Goal: Task Accomplishment & Management: Complete application form

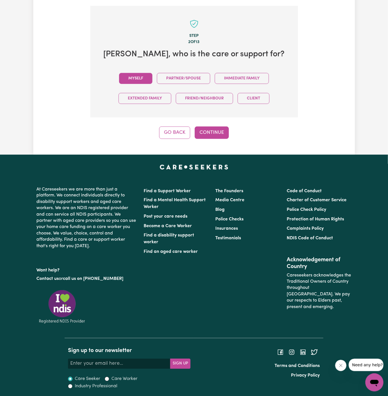
click at [137, 76] on button "Myself" at bounding box center [135, 78] width 33 height 11
click at [208, 132] on button "Continue" at bounding box center [212, 133] width 34 height 12
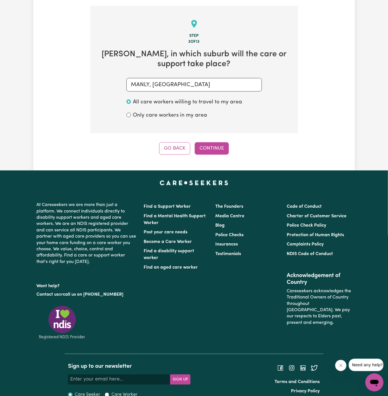
scroll to position [200, 0]
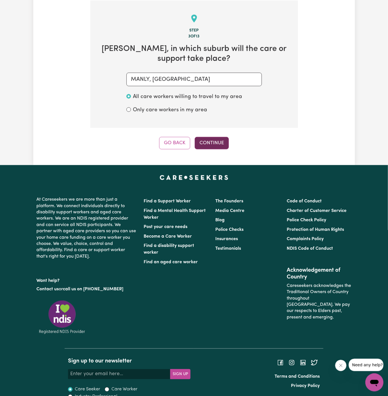
click at [219, 145] on button "Continue" at bounding box center [212, 143] width 34 height 12
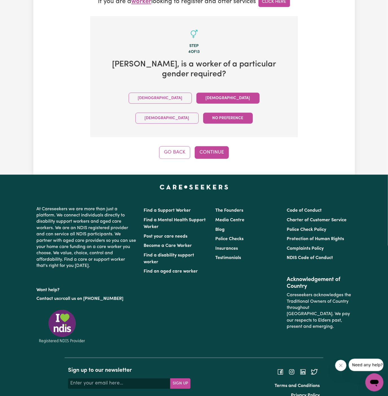
click at [196, 101] on button "Female" at bounding box center [227, 98] width 63 height 11
click at [198, 146] on button "Continue" at bounding box center [212, 152] width 34 height 12
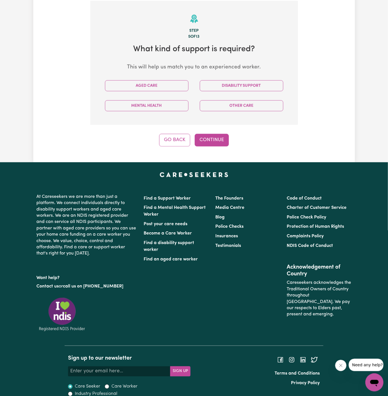
scroll to position [200, 0]
click at [164, 93] on div "Aged Care" at bounding box center [146, 86] width 95 height 20
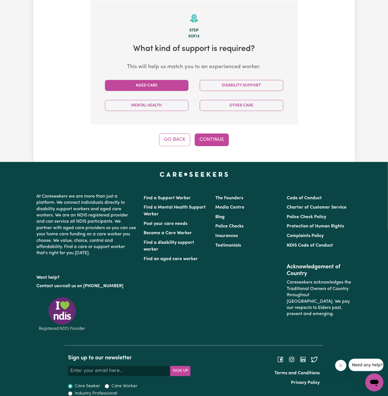
click at [164, 86] on button "Aged Care" at bounding box center [147, 85] width 84 height 11
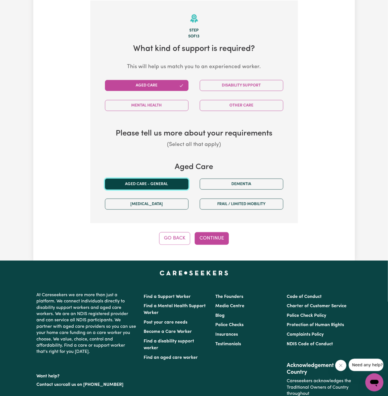
click at [168, 181] on button "Aged care - General" at bounding box center [147, 184] width 84 height 11
click at [215, 238] on button "Continue" at bounding box center [212, 238] width 34 height 12
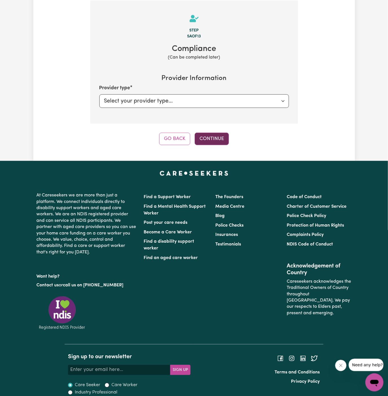
click at [204, 139] on button "Continue" at bounding box center [212, 139] width 34 height 12
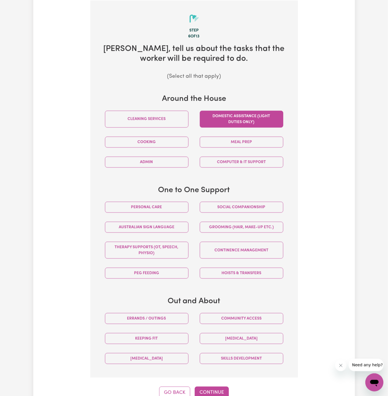
click at [221, 119] on button "Domestic assistance (light duties only)" at bounding box center [242, 119] width 84 height 17
drag, startPoint x: 221, startPoint y: 119, endPoint x: 223, endPoint y: 162, distance: 43.2
click at [221, 119] on button "Domestic assistance (light duties only)" at bounding box center [242, 119] width 84 height 17
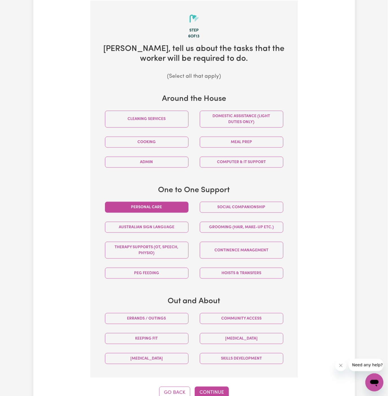
click at [183, 202] on button "Personal care" at bounding box center [147, 207] width 84 height 11
click at [231, 272] on button "Hoists & transfers" at bounding box center [242, 273] width 84 height 11
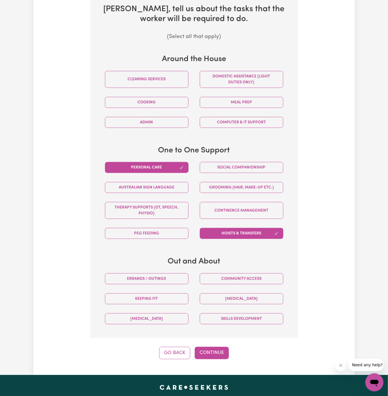
scroll to position [271, 0]
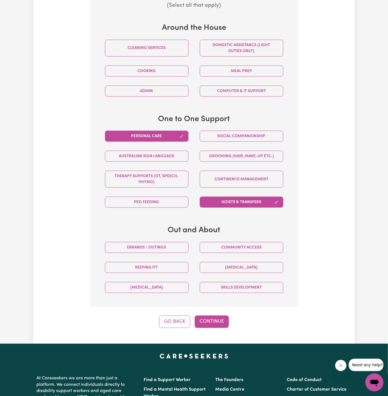
click at [215, 312] on div "Step 6 of 13 Maureen , tell us about the tasks that the worker will be required…" at bounding box center [194, 128] width 208 height 399
click at [215, 320] on button "Continue" at bounding box center [212, 322] width 34 height 12
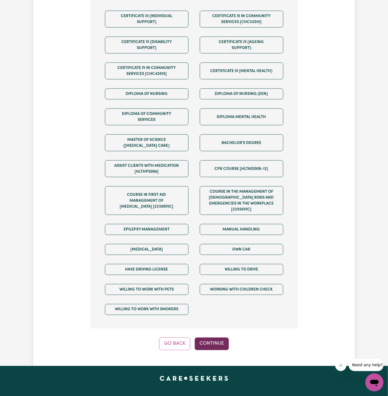
click at [214, 338] on button "Continue" at bounding box center [212, 344] width 34 height 12
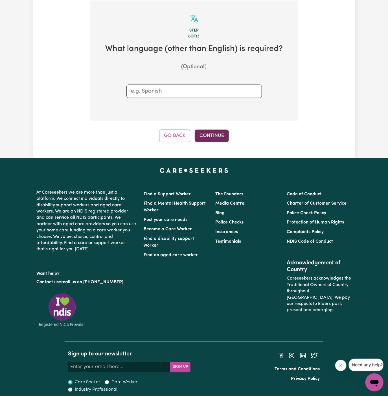
click at [208, 137] on button "Continue" at bounding box center [212, 136] width 34 height 12
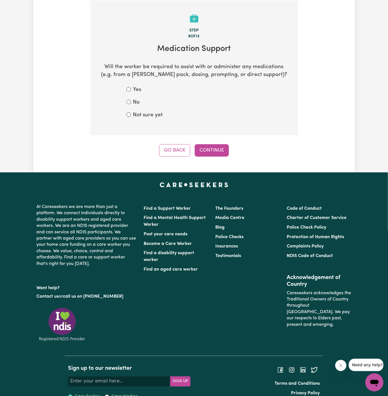
click at [152, 115] on label "Not sure yet" at bounding box center [148, 115] width 30 height 8
click at [131, 115] on input "Not sure yet" at bounding box center [128, 115] width 5 height 5
radio input "true"
click at [209, 145] on button "Continue" at bounding box center [212, 150] width 34 height 12
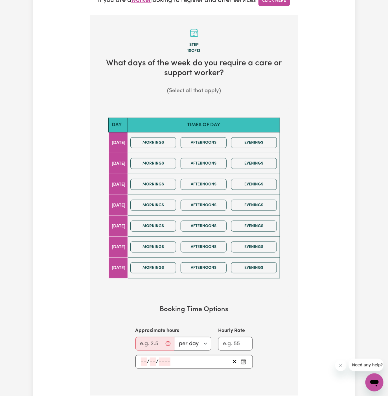
scroll to position [209, 0]
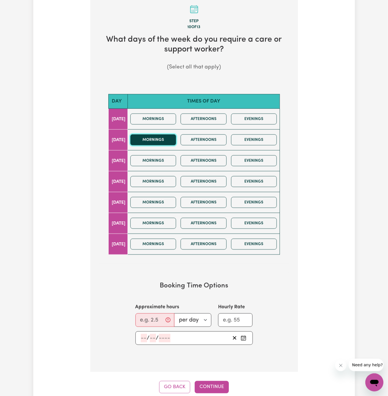
click at [171, 138] on button "Mornings" at bounding box center [153, 140] width 46 height 11
click at [174, 161] on button "Mornings" at bounding box center [153, 160] width 46 height 11
click at [172, 138] on button "Mornings" at bounding box center [153, 140] width 46 height 11
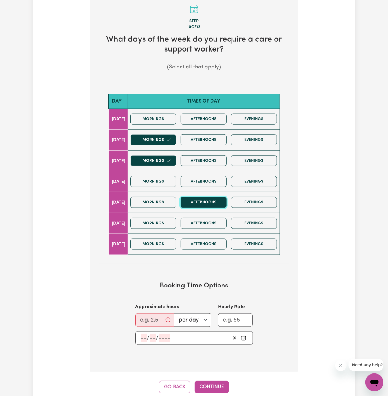
click at [209, 197] on button "Afternoons" at bounding box center [204, 202] width 46 height 11
click at [261, 198] on button "Evenings" at bounding box center [254, 202] width 46 height 11
click at [158, 314] on input "Approximate hours" at bounding box center [154, 321] width 39 height 14
type input "2"
click at [142, 337] on input "number" at bounding box center [144, 338] width 6 height 8
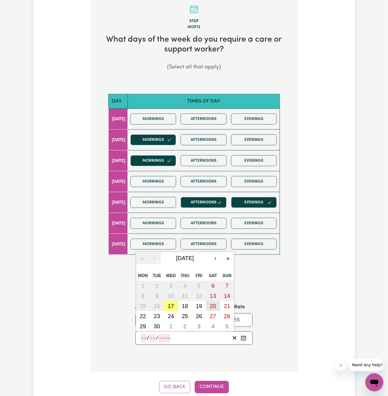
click at [207, 303] on button "20" at bounding box center [213, 306] width 14 height 10
type input "2025-09-20"
type input "20"
type input "9"
type input "2025"
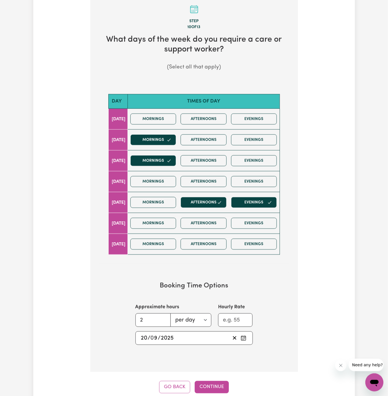
click at [135, 341] on div "2025-09-20 20 / 0 9 / 2025 « ‹ September 2025 › » Mon Tue Wed Thu Fri Sat Sun 1…" at bounding box center [194, 339] width 144 height 14
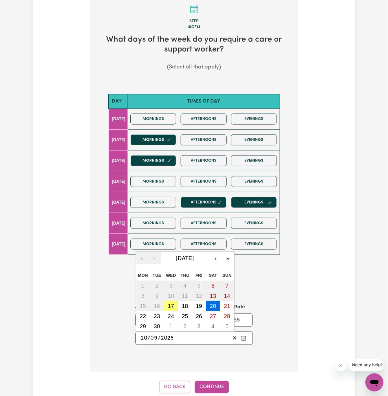
click at [144, 337] on input "20" at bounding box center [144, 338] width 7 height 8
click at [195, 306] on button "19" at bounding box center [199, 306] width 14 height 10
type input "2025-09-19"
type input "19"
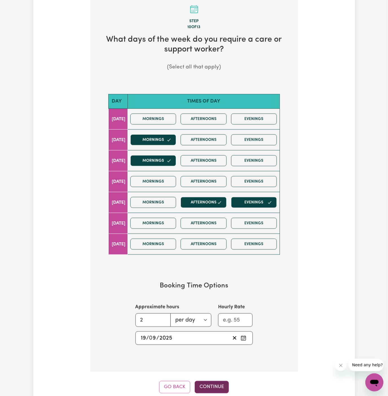
click at [213, 381] on button "Continue" at bounding box center [212, 387] width 34 height 12
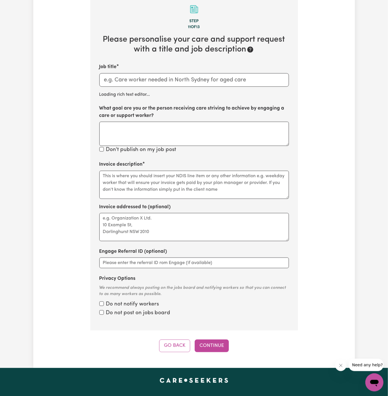
scroll to position [200, 0]
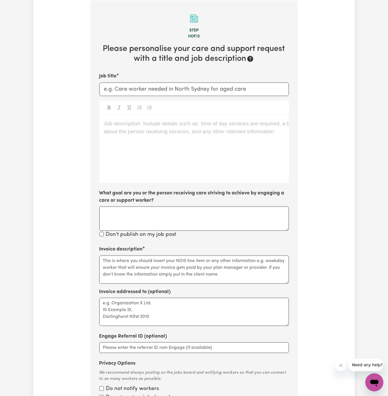
click at [209, 155] on div "Job description. Include details such as: time of day services are required, a …" at bounding box center [194, 149] width 190 height 68
click at [217, 152] on div "Job description. Include details such as: time of day services are required, a …" at bounding box center [194, 149] width 190 height 68
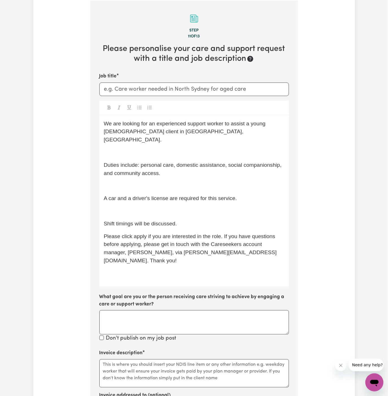
click at [231, 149] on p "﻿" at bounding box center [194, 153] width 181 height 8
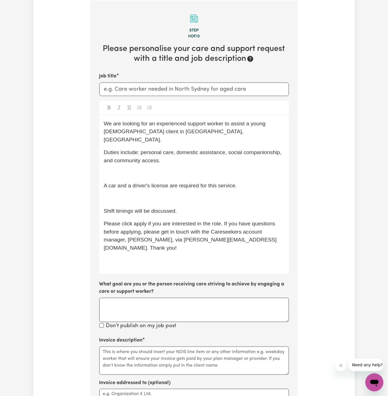
click at [212, 157] on div "We are looking for an experienced support worker to assist a young male client …" at bounding box center [194, 194] width 190 height 159
click at [212, 182] on p "A car and a driver's license are required for this service." at bounding box center [194, 186] width 181 height 8
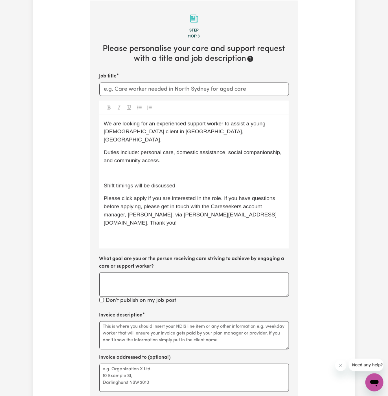
click at [206, 182] on p "Shift timings will be discussed." at bounding box center [194, 186] width 181 height 8
click at [204, 169] on div "We are looking for an experienced support worker to assist a young male client …" at bounding box center [194, 182] width 190 height 134
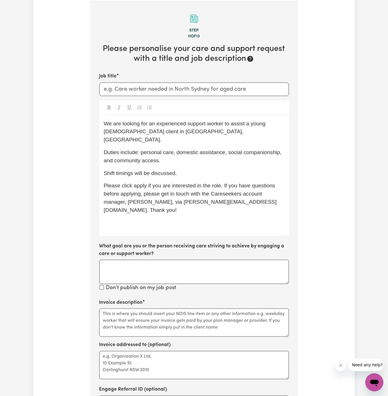
click at [189, 150] on span "Duties include: personal care, domestic assistance, social companionship, and c…" at bounding box center [193, 157] width 179 height 14
drag, startPoint x: 184, startPoint y: 145, endPoint x: 225, endPoint y: 155, distance: 42.1
click at [225, 155] on p "Duties include: personal care, domestic assistance, social companionship, and c…" at bounding box center [194, 157] width 181 height 16
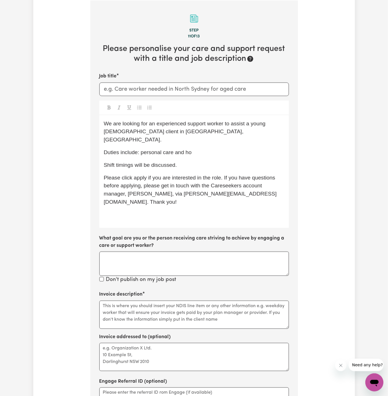
click at [187, 150] on span "Duties include: personal care and ho" at bounding box center [148, 153] width 88 height 6
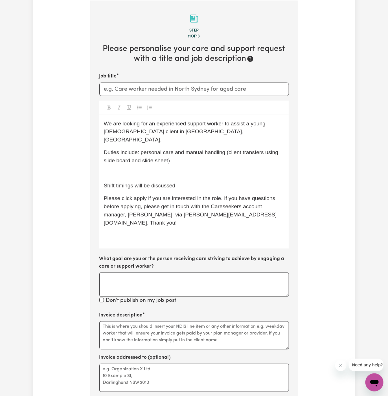
click at [179, 170] on p "﻿" at bounding box center [194, 174] width 181 height 8
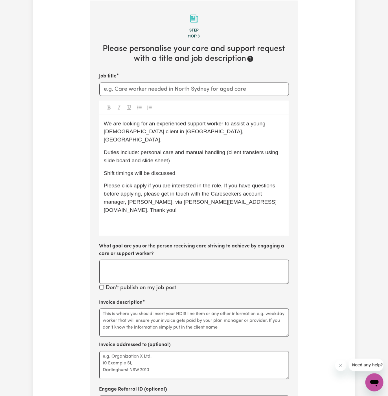
click at [194, 171] on div "We are looking for an experienced support worker to assist a young male client …" at bounding box center [194, 175] width 190 height 121
click at [182, 170] on p "Shift timings will be discussed." at bounding box center [194, 174] width 181 height 8
click at [195, 170] on p "Shift timings will be discussed." at bounding box center [194, 174] width 181 height 8
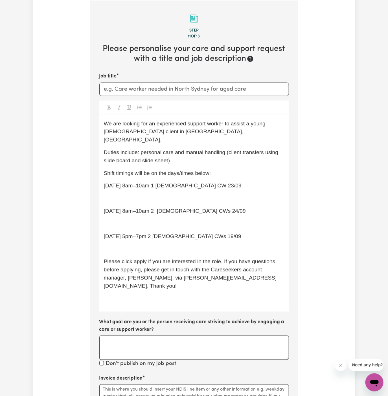
click at [139, 195] on p "﻿" at bounding box center [194, 199] width 181 height 8
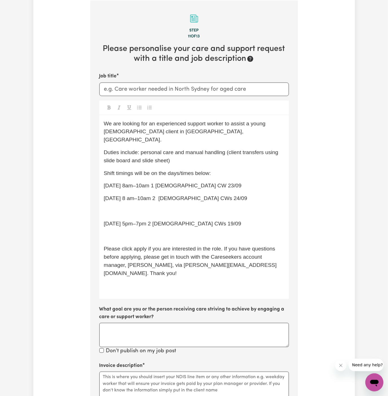
click at [126, 208] on div "We are looking for an experienced support worker to assist a young male client …" at bounding box center [194, 207] width 190 height 184
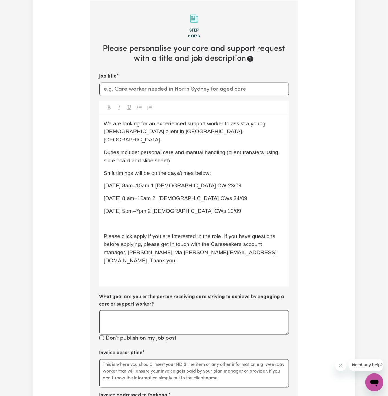
click at [139, 208] on span "Friday 5pm–7pm 2 female CWs 19/09" at bounding box center [172, 211] width 137 height 6
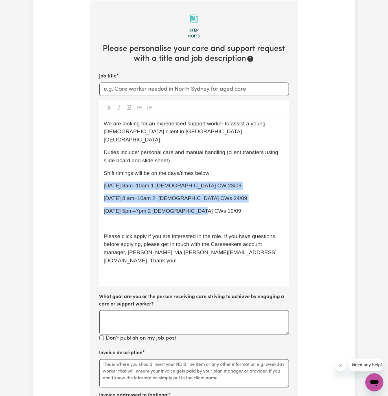
drag, startPoint x: 193, startPoint y: 204, endPoint x: 103, endPoint y: 180, distance: 93.1
click at [103, 180] on div "We are looking for an experienced support worker to assist a young male client …" at bounding box center [194, 201] width 190 height 172
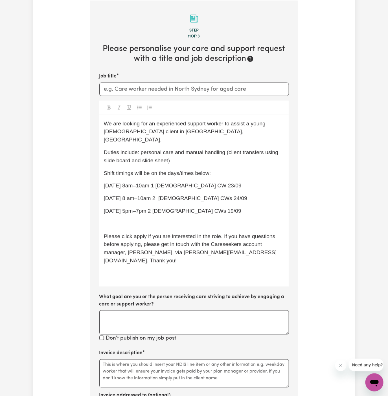
click at [138, 111] on div at bounding box center [194, 108] width 190 height 15
click at [138, 102] on div at bounding box center [194, 108] width 190 height 15
drag, startPoint x: 170, startPoint y: 176, endPoint x: 172, endPoint y: 179, distance: 3.7
click at [170, 183] on span "Tuesday 8am–10am 1 female CW 23/09" at bounding box center [173, 186] width 138 height 6
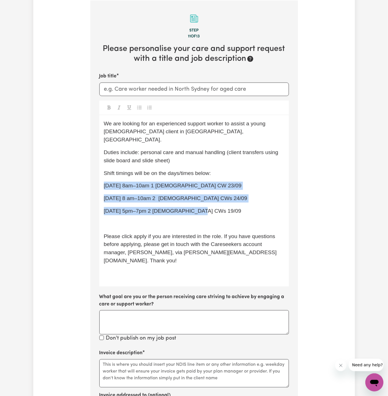
drag, startPoint x: 199, startPoint y: 201, endPoint x: 101, endPoint y: 175, distance: 101.3
click at [101, 175] on div "We are looking for an experienced support worker to assist a young male client …" at bounding box center [194, 201] width 190 height 172
click at [140, 107] on icon "Toggle undefined" at bounding box center [139, 108] width 5 height 5
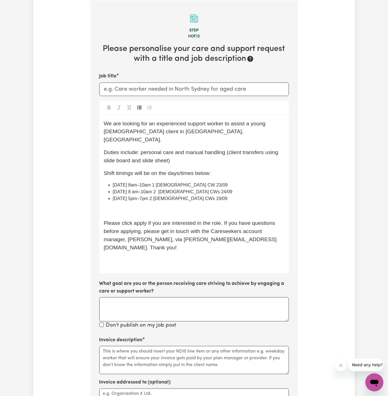
click at [170, 170] on div "We are looking for an experienced support worker to assist a young male client …" at bounding box center [194, 194] width 190 height 159
drag, startPoint x: 155, startPoint y: 176, endPoint x: 206, endPoint y: 177, distance: 51.1
click at [206, 182] on li "Tuesday 8am–10am 1 female CW 23/09" at bounding box center [199, 185] width 172 height 7
click at [207, 189] on li "Wednesday 8 am–10am 2 female CWs 24/09" at bounding box center [199, 192] width 172 height 7
drag, startPoint x: 199, startPoint y: 190, endPoint x: 168, endPoint y: 189, distance: 31.1
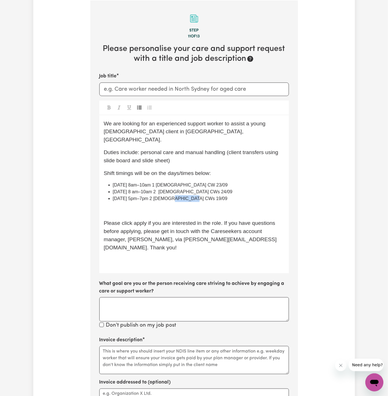
click at [168, 196] on li "Friday 5pm–7pm 2 female CWs 19/09" at bounding box center [199, 199] width 172 height 7
drag, startPoint x: 155, startPoint y: 177, endPoint x: 248, endPoint y: 175, distance: 92.6
click at [248, 182] on li "Tuesday 8am–10am 1 female CW 23/09" at bounding box center [199, 185] width 172 height 7
drag, startPoint x: 173, startPoint y: 184, endPoint x: 256, endPoint y: 183, distance: 83.2
click at [256, 189] on li "Wednesday 8 am–10am 2 female CWs 24/09" at bounding box center [199, 192] width 172 height 7
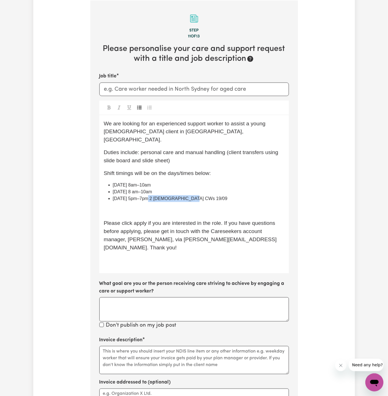
drag, startPoint x: 147, startPoint y: 191, endPoint x: 232, endPoint y: 190, distance: 84.6
click at [232, 196] on li "Friday 5pm–7pm 2 female CWs 19/09" at bounding box center [199, 199] width 172 height 7
drag, startPoint x: 216, startPoint y: 167, endPoint x: 221, endPoint y: 167, distance: 5.6
click at [216, 170] on p "Shift timings will be on the days/times below:" at bounding box center [194, 174] width 181 height 8
click at [223, 170] on p "Shift timings will be on the days/times below:" at bounding box center [194, 174] width 181 height 8
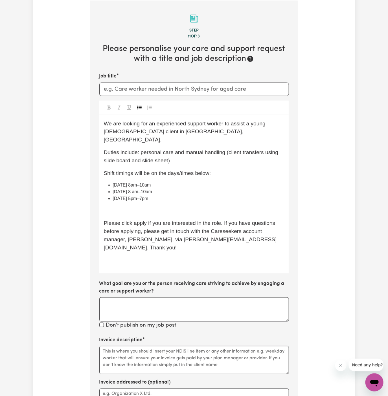
click at [131, 207] on p "﻿" at bounding box center [194, 211] width 181 height 8
click at [132, 196] on span "Friday 5pm–7pm" at bounding box center [131, 198] width 36 height 5
click at [141, 196] on span "Friday 5 pm–7pm" at bounding box center [131, 198] width 37 height 5
click at [139, 196] on span "Friday 5 pm–7pm" at bounding box center [131, 198] width 37 height 5
click at [146, 196] on span "Friday 5 pm to 7pm" at bounding box center [133, 198] width 41 height 5
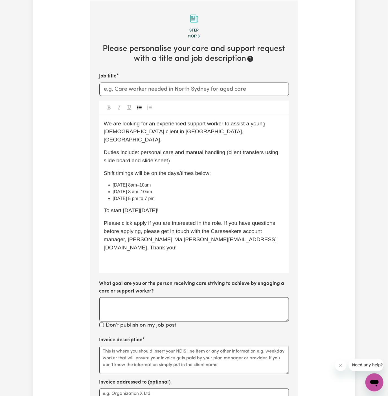
click at [152, 190] on span "Wednesday 8 am–10am" at bounding box center [132, 192] width 39 height 5
click at [149, 190] on span "Wednesday 8 am–10 am" at bounding box center [133, 192] width 41 height 5
click at [151, 190] on span "Wednesday 8 am–10 am" at bounding box center [133, 192] width 41 height 5
click at [142, 183] on span "Tuesday 8am–10am" at bounding box center [132, 185] width 38 height 5
click at [137, 183] on span "Tuesday 8am to 10am" at bounding box center [134, 185] width 42 height 5
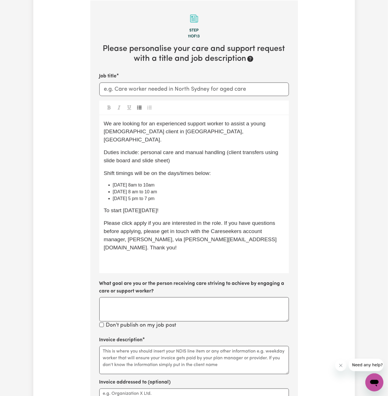
click at [134, 183] on span "Tuesday 8am to 10am" at bounding box center [134, 185] width 42 height 5
click at [150, 183] on span "Tuesday 8 am to 10am" at bounding box center [134, 185] width 43 height 5
click at [152, 183] on span "Tuesday 8 am to 10am" at bounding box center [134, 185] width 43 height 5
click at [164, 182] on li "Tuesday 8 am to 10 am" at bounding box center [199, 185] width 172 height 7
click at [157, 190] on span "Wednesday 8 am to 10 am" at bounding box center [135, 192] width 44 height 5
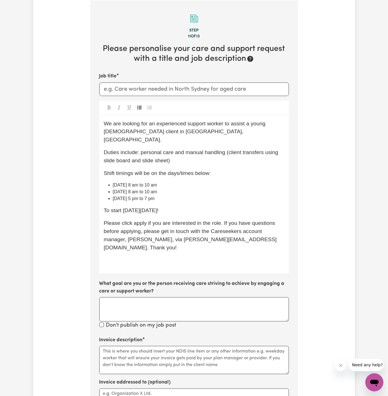
click at [142, 182] on li "Tuesday 8 am to 10 am" at bounding box center [199, 185] width 172 height 7
click at [187, 124] on span "We are looking for an experienced support worker to assist a young male client …" at bounding box center [185, 132] width 163 height 22
click at [269, 126] on span "We are looking for an experienced female support worker to assist a young male …" at bounding box center [187, 132] width 166 height 22
click at [269, 124] on span "We are looking for an experienced female support worker to assist an male clien…" at bounding box center [187, 132] width 166 height 22
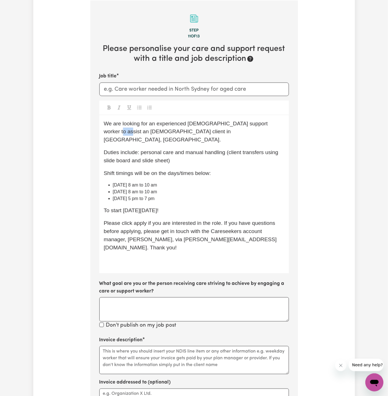
click at [269, 124] on span "We are looking for an experienced female support worker to assist an male clien…" at bounding box center [187, 132] width 166 height 22
click at [164, 150] on span "Duties include: personal care and manual handling (client transfers using slide…" at bounding box center [192, 157] width 176 height 14
click at [176, 131] on p "We are looking for an experienced female support worker to assist an aged care …" at bounding box center [194, 132] width 181 height 24
drag, startPoint x: 173, startPoint y: 131, endPoint x: 136, endPoint y: 132, distance: 36.7
click at [136, 132] on span "We are looking for an experienced female support worker to assist an aged care …" at bounding box center [187, 132] width 166 height 22
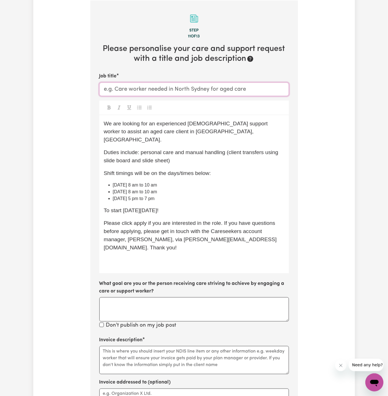
click at [159, 88] on input "Job title" at bounding box center [194, 90] width 190 height 14
paste input "Manly, NSW"
type input "Female Support Worker Needed In Manly, NSW"
click at [159, 255] on div "We are looking for an experienced female support worker to assist an aged care …" at bounding box center [194, 194] width 190 height 159
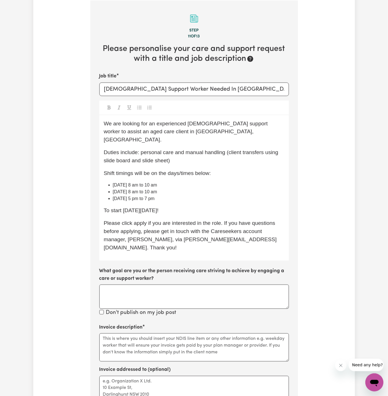
click at [139, 220] on span "Please click apply if you are interested in the role. If you have questions bef…" at bounding box center [190, 235] width 173 height 30
click at [218, 159] on div "We are looking for an experienced female support worker to assist an aged care …" at bounding box center [194, 188] width 190 height 146
click at [174, 150] on span "Duties include: personal care and manual handling (client transfers using slide…" at bounding box center [192, 157] width 176 height 14
click at [212, 170] on p "Shift timings will be on the days/times below:" at bounding box center [194, 174] width 181 height 8
click at [234, 169] on div "We are looking for an experienced female support worker to assist an aged care …" at bounding box center [194, 188] width 190 height 146
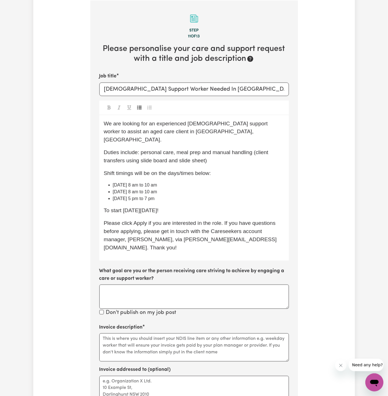
scroll to position [268, 0]
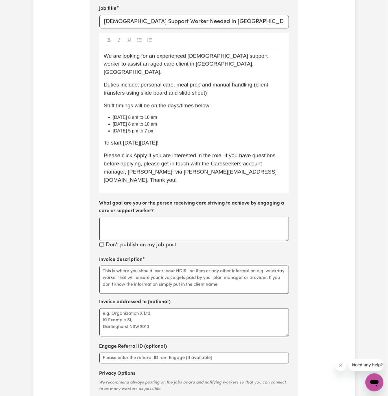
click at [221, 102] on p "Shift timings will be on the days/times below:" at bounding box center [194, 106] width 181 height 8
drag, startPoint x: 141, startPoint y: 77, endPoint x: 250, endPoint y: 76, distance: 109.5
click at [250, 82] on span "Duties include: personal care, meal prep and manual handling (client transfers …" at bounding box center [187, 89] width 166 height 14
copy span "personal care, meal prep and manual handling"
click at [135, 266] on textarea "Invoice description" at bounding box center [194, 280] width 190 height 28
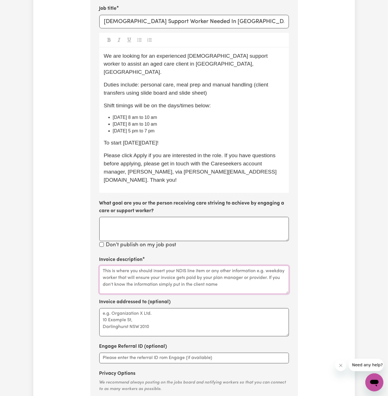
click at [135, 266] on textarea "Invoice description" at bounding box center [194, 280] width 190 height 28
paste textarea "personal care, meal prep and manual handling"
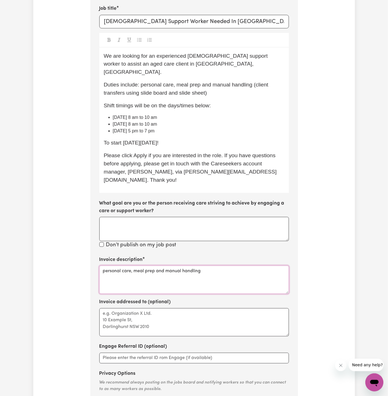
drag, startPoint x: 158, startPoint y: 253, endPoint x: 253, endPoint y: 253, distance: 94.5
click at [253, 266] on textarea "personal care, meal prep and manual handling" at bounding box center [194, 280] width 190 height 28
click at [132, 266] on textarea "personal care, meal prep" at bounding box center [194, 280] width 190 height 28
type textarea "personal care, meal prep"
click at [143, 309] on textarea "Invoice addressed to (optional)" at bounding box center [194, 323] width 190 height 28
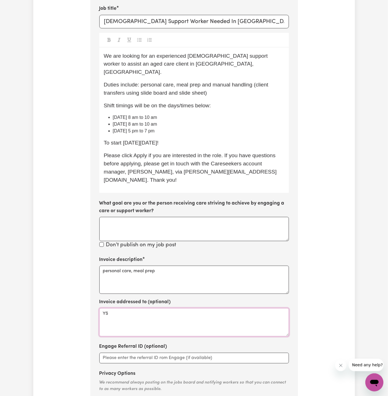
type textarea "Y"
type textarea "c/o YS HCP"
click at [168, 299] on div "Invoice addressed to (optional) c/o YS HCP" at bounding box center [194, 318] width 190 height 38
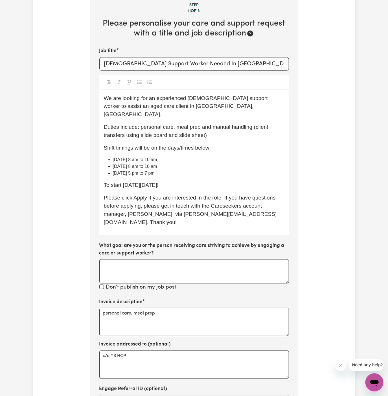
scroll to position [197, 0]
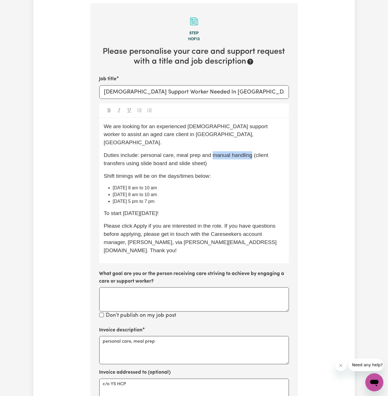
drag, startPoint x: 249, startPoint y: 146, endPoint x: 212, endPoint y: 144, distance: 37.3
click at [212, 152] on span "Duties include: personal care, meal prep and manual handling (client transfers …" at bounding box center [187, 159] width 166 height 14
copy span "manual handling"
click at [160, 337] on textarea "personal care, meal prep" at bounding box center [194, 351] width 190 height 28
type textarea "personal care, meal preparation"
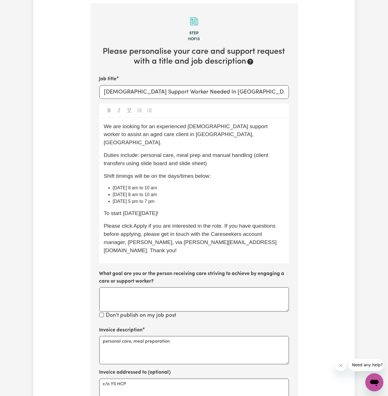
click at [201, 327] on div "Invoice description personal care, meal preparation" at bounding box center [194, 346] width 190 height 38
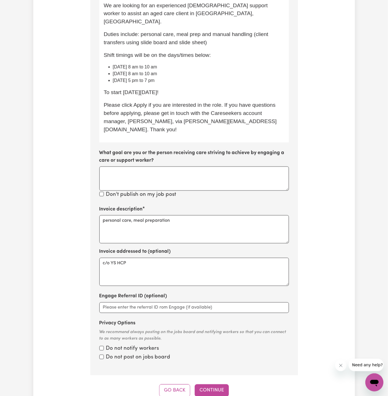
scroll to position [375, 0]
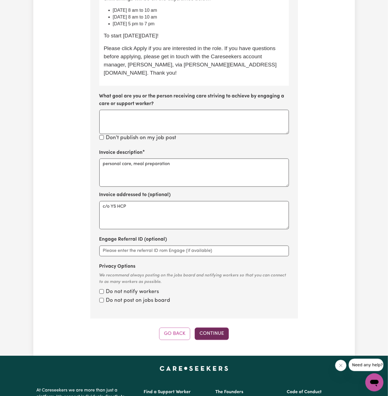
click at [209, 328] on button "Continue" at bounding box center [212, 334] width 34 height 12
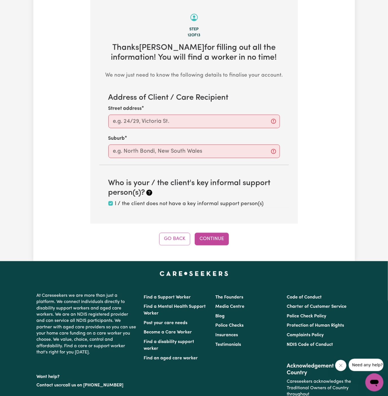
scroll to position [200, 0]
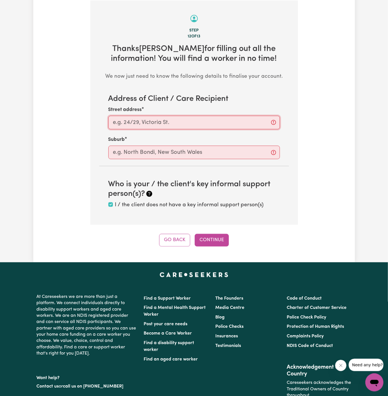
click at [240, 122] on input "Street address" at bounding box center [194, 123] width 172 height 14
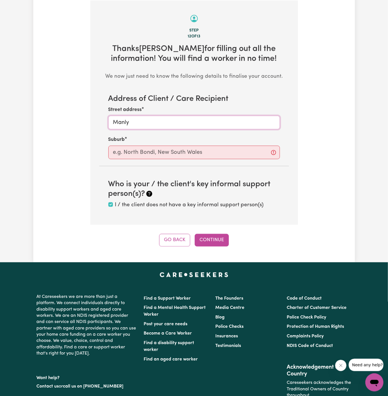
type input "Manly"
click at [229, 154] on input "text" at bounding box center [194, 153] width 172 height 14
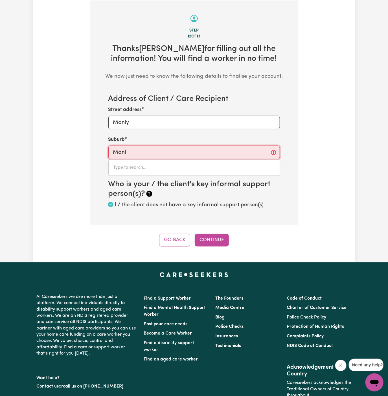
type input "Manly"
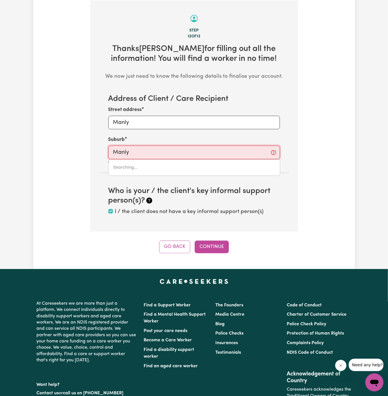
type input "Manly, New South Wales, 2095"
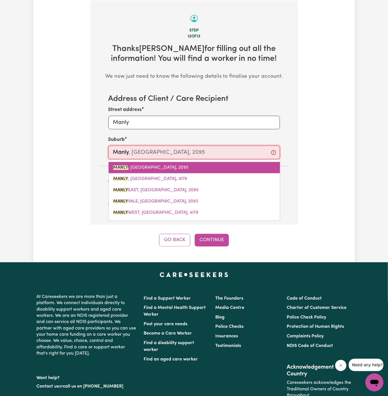
click at [163, 167] on span "MANLY , New South Wales, 2095" at bounding box center [150, 168] width 75 height 5
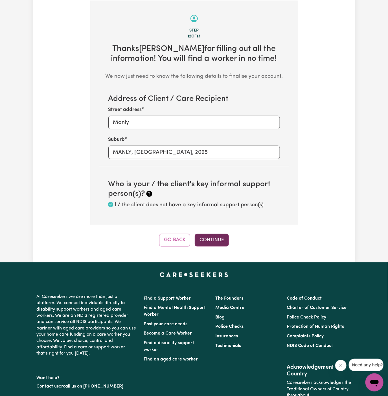
click at [212, 238] on button "Continue" at bounding box center [212, 240] width 34 height 12
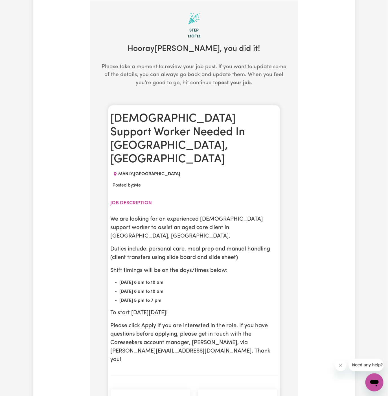
scroll to position [234, 0]
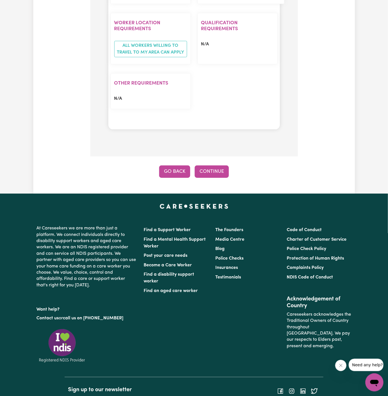
click at [177, 166] on button "Go Back" at bounding box center [174, 172] width 31 height 12
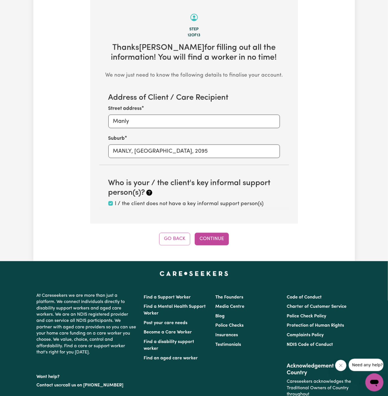
scroll to position [200, 0]
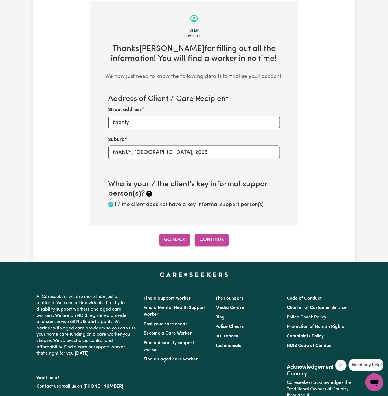
click at [179, 238] on button "Go Back" at bounding box center [174, 240] width 31 height 12
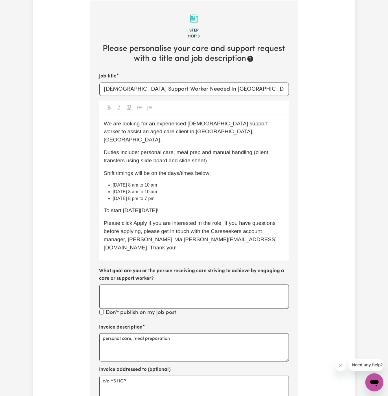
click at [122, 124] on span "We are looking for an experienced female support worker to assist an aged care …" at bounding box center [187, 132] width 166 height 22
click at [206, 150] on span "Duties include: personal care, meal prep and manual handling (client transfers …" at bounding box center [187, 157] width 166 height 14
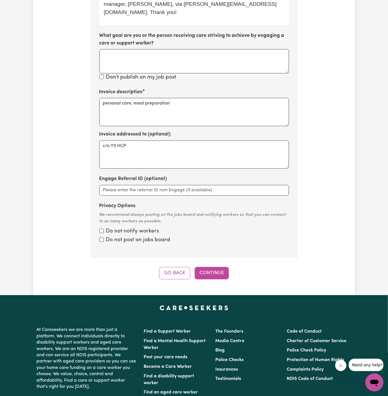
scroll to position [486, 0]
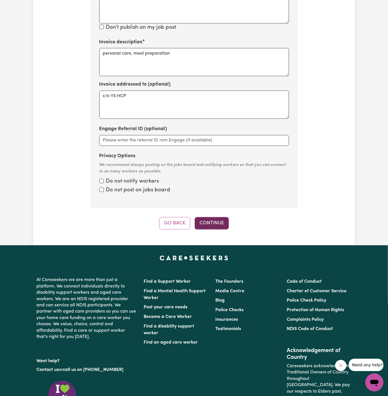
click at [210, 217] on button "Continue" at bounding box center [212, 223] width 34 height 12
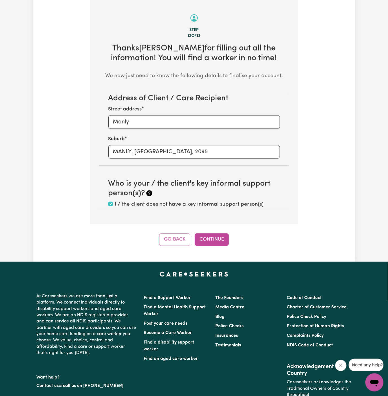
scroll to position [200, 0]
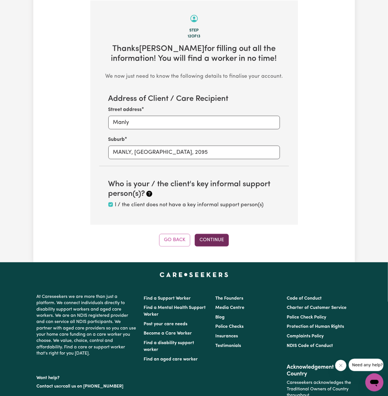
click at [212, 235] on button "Continue" at bounding box center [212, 240] width 34 height 12
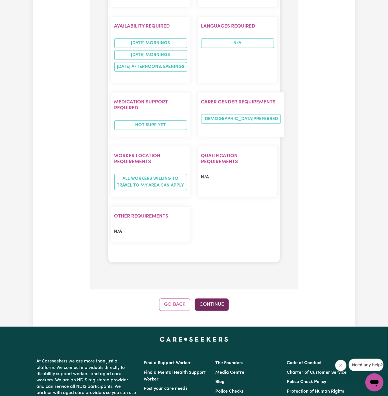
click at [212, 299] on button "Continue" at bounding box center [212, 305] width 34 height 12
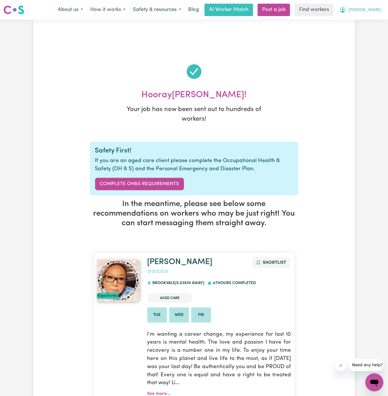
click at [372, 9] on span "[PERSON_NAME]" at bounding box center [364, 10] width 32 height 6
click at [370, 20] on link "My Dashboard" at bounding box center [362, 22] width 45 height 11
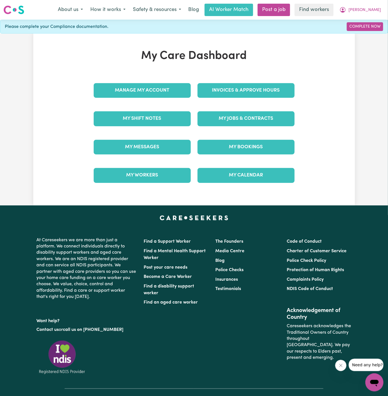
click at [171, 71] on div "My Care Dashboard Manage My Account Invoices & Approve Hours My Shift Notes My …" at bounding box center [194, 119] width 214 height 141
click at [169, 91] on link "Manage My Account" at bounding box center [142, 90] width 97 height 15
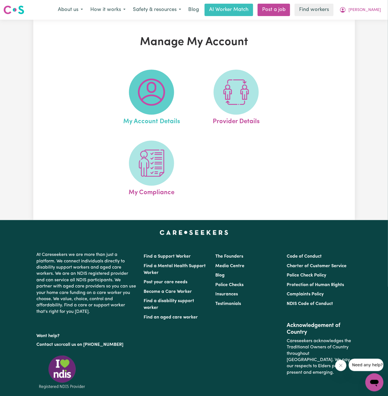
click at [161, 93] on img at bounding box center [151, 92] width 27 height 27
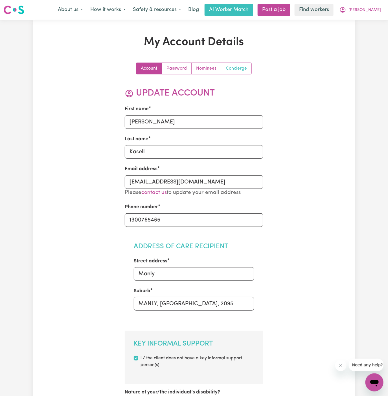
click at [248, 71] on link "Concierge" at bounding box center [236, 68] width 30 height 11
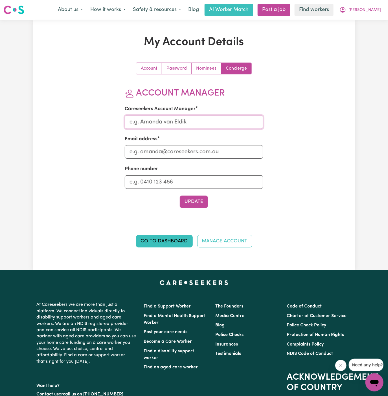
click at [212, 124] on input "Careseekers Account Manager" at bounding box center [194, 122] width 139 height 14
type input "Dyan"
click at [203, 152] on input "Email address" at bounding box center [194, 152] width 139 height 14
type input "[PERSON_NAME][EMAIL_ADDRESS][DOMAIN_NAME]"
click at [191, 181] on input "Phone number" at bounding box center [194, 182] width 139 height 14
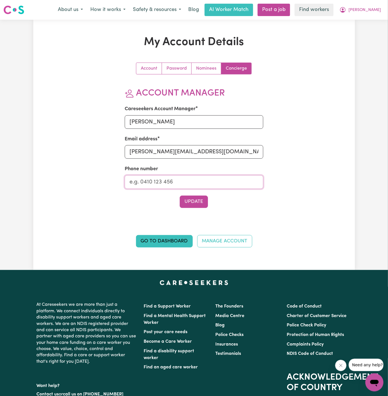
type input "1300765465"
click at [193, 198] on button "Update" at bounding box center [194, 202] width 28 height 12
click at [371, 12] on span "[PERSON_NAME]" at bounding box center [364, 10] width 32 height 6
click at [371, 17] on link "My Dashboard" at bounding box center [362, 22] width 45 height 11
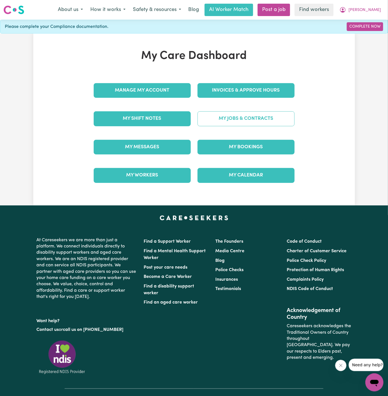
click at [252, 122] on link "My Jobs & Contracts" at bounding box center [246, 118] width 97 height 15
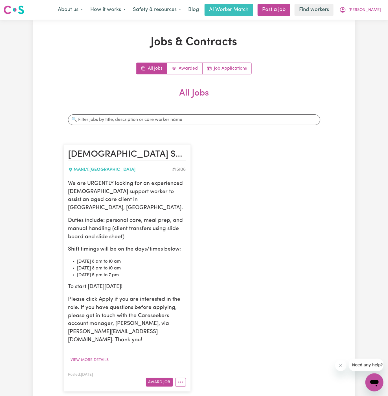
click at [197, 195] on div "Female Support Worker Needed In Manly, NSW MANLY , New South Wales # 15106 We a…" at bounding box center [194, 268] width 268 height 258
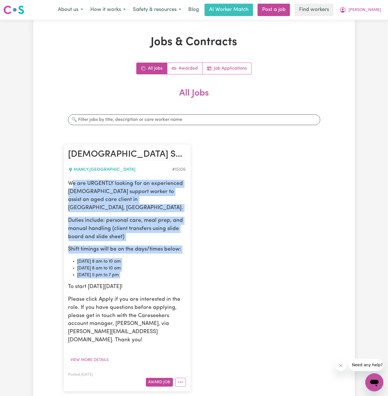
drag, startPoint x: 71, startPoint y: 182, endPoint x: 146, endPoint y: 274, distance: 118.7
click at [146, 274] on div "We are URGENTLY looking for an experienced female support worker to assist an a…" at bounding box center [127, 262] width 118 height 165
drag, startPoint x: 146, startPoint y: 275, endPoint x: 69, endPoint y: 184, distance: 119.4
click at [69, 184] on div "We are URGENTLY looking for an experienced female support worker to assist an a…" at bounding box center [127, 262] width 118 height 165
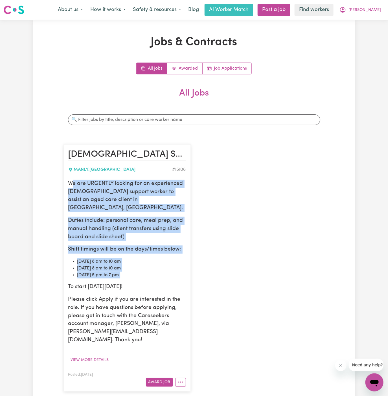
copy div "We are URGENTLY looking for an experienced female support worker to assist an a…"
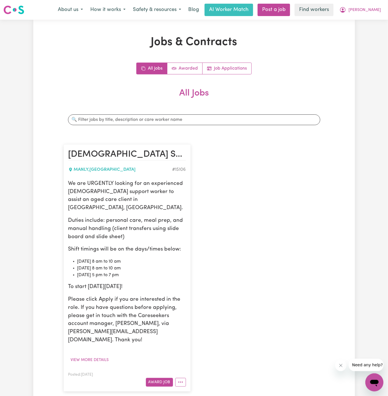
click at [281, 170] on div "Female Support Worker Needed In Manly, NSW MANLY , New South Wales # 15106 We a…" at bounding box center [194, 268] width 268 height 258
click at [377, 8] on span "[PERSON_NAME]" at bounding box center [364, 10] width 32 height 6
click at [371, 19] on link "My Dashboard" at bounding box center [362, 22] width 45 height 11
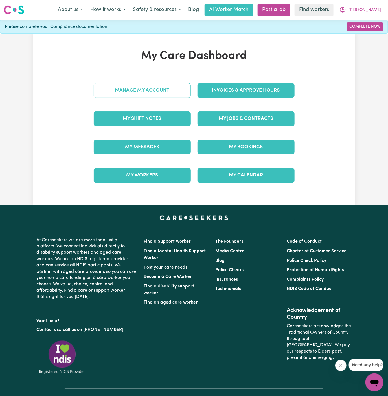
click at [177, 89] on link "Manage My Account" at bounding box center [142, 90] width 97 height 15
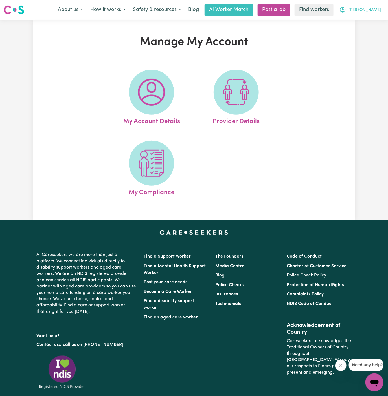
click at [377, 10] on span "[PERSON_NAME]" at bounding box center [364, 10] width 32 height 6
click at [373, 32] on link "Logout" at bounding box center [362, 32] width 45 height 11
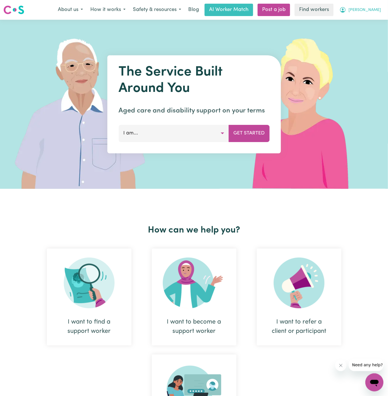
click at [376, 9] on span "[PERSON_NAME]" at bounding box center [364, 10] width 32 height 6
click at [360, 31] on link "Logout" at bounding box center [362, 32] width 45 height 11
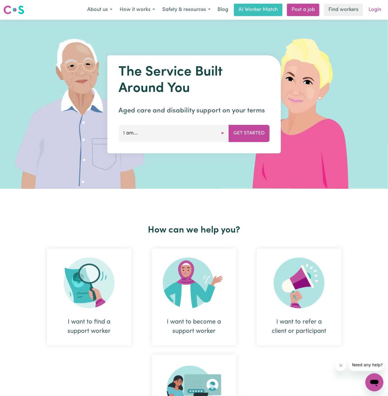
click at [373, 11] on link "Login" at bounding box center [374, 10] width 19 height 12
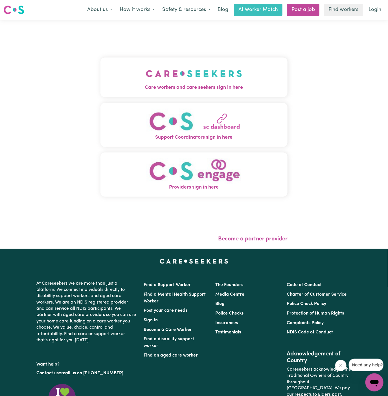
click at [227, 74] on button "Care workers and care seekers sign in here" at bounding box center [193, 78] width 187 height 40
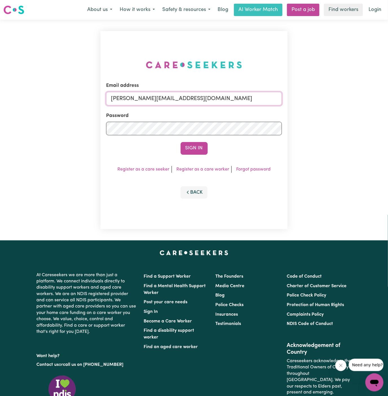
click at [210, 102] on input "[PERSON_NAME][EMAIL_ADDRESS][DOMAIN_NAME]" at bounding box center [194, 99] width 176 height 14
drag, startPoint x: 142, startPoint y: 100, endPoint x: 322, endPoint y: 96, distance: 180.3
click at [322, 96] on div "Email address [EMAIL_ADDRESS][DOMAIN_NAME] Password Sign In Register as a care …" at bounding box center [194, 130] width 388 height 221
click at [181, 142] on button "Sign In" at bounding box center [194, 148] width 27 height 12
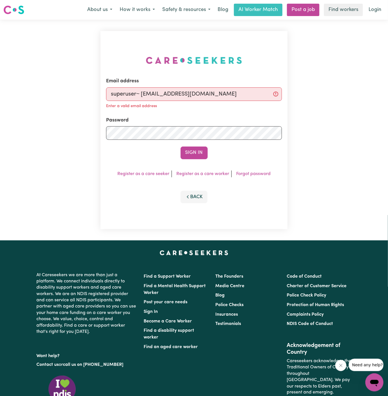
click at [142, 95] on input "superuser~ [EMAIL_ADDRESS][DOMAIN_NAME]" at bounding box center [194, 94] width 176 height 14
click at [142, 95] on input "superuser~[EMAIL_ADDRESS][DOMAIN_NAME]" at bounding box center [194, 94] width 176 height 14
type input "superuser~[EMAIL_ADDRESS][DOMAIN_NAME]"
click at [194, 154] on button "Sign In" at bounding box center [194, 153] width 27 height 12
